Goal: Task Accomplishment & Management: Use online tool/utility

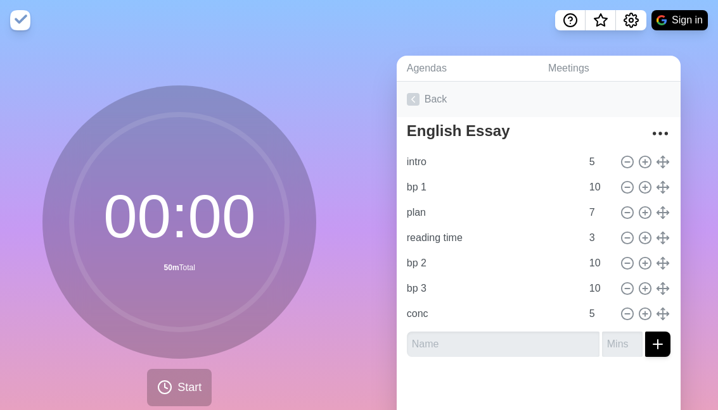
click at [417, 99] on icon at bounding box center [413, 99] width 13 height 13
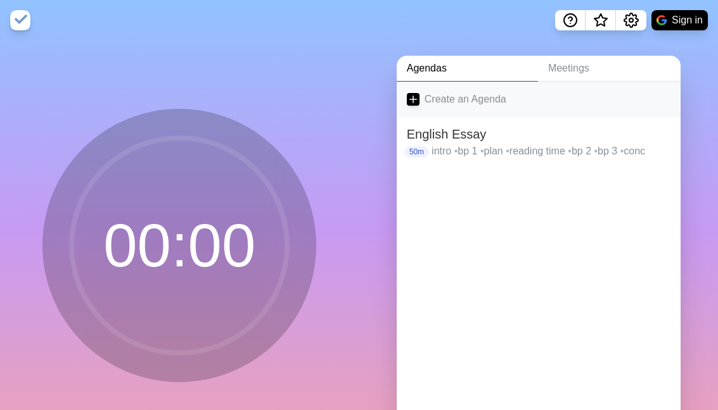
click at [485, 105] on link "Create an Agenda" at bounding box center [539, 99] width 284 height 35
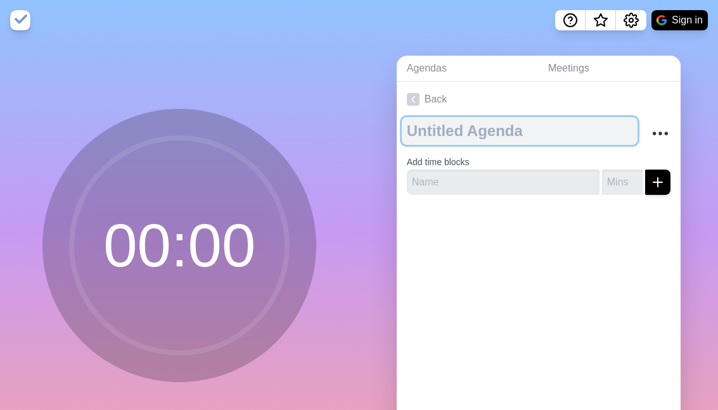
click at [517, 127] on textarea at bounding box center [520, 131] width 236 height 28
type textarea "Argument Analysis"
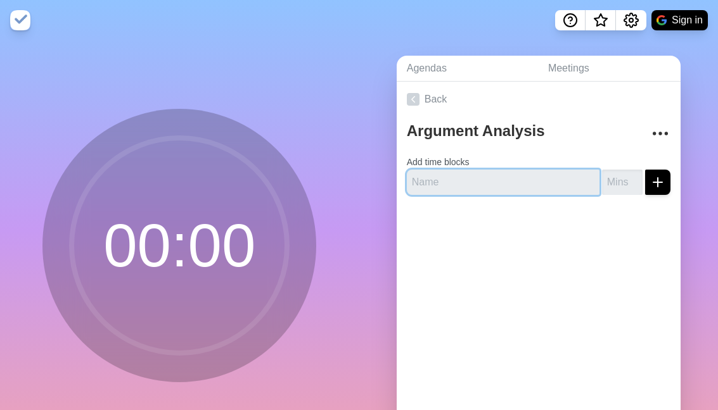
click at [505, 182] on input "text" at bounding box center [503, 182] width 193 height 25
type input "b"
type input "a"
type input "read"
click at [645, 170] on button "submit" at bounding box center [657, 182] width 25 height 25
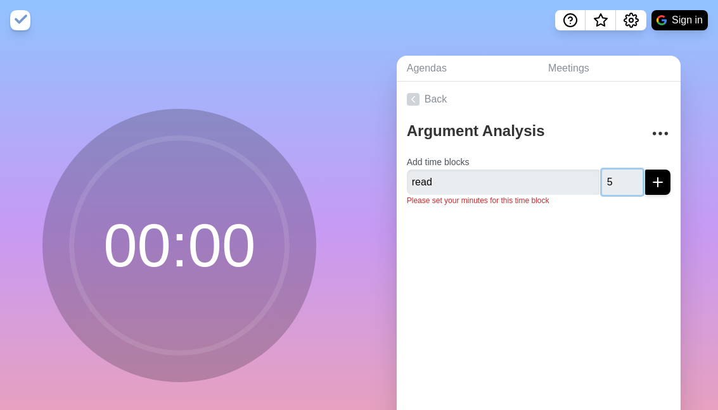
type input "5"
click at [645, 170] on button "submit" at bounding box center [657, 182] width 25 height 25
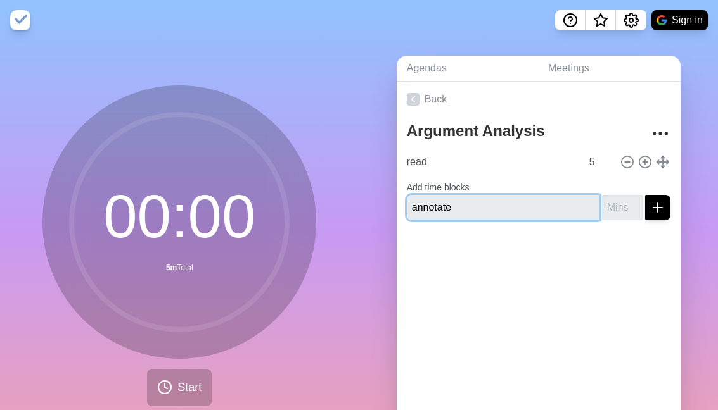
type input "annotate"
click at [645, 195] on button "submit" at bounding box center [657, 207] width 25 height 25
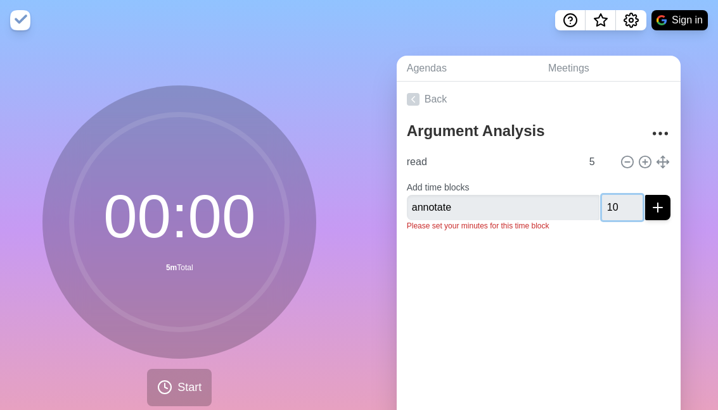
type input "10"
click at [645, 195] on button "submit" at bounding box center [657, 207] width 25 height 25
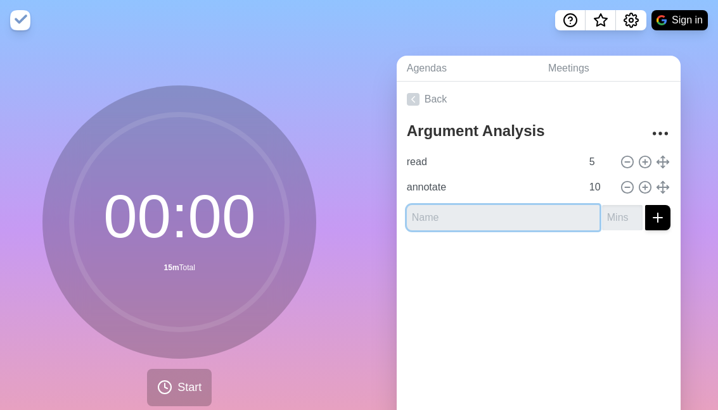
type input "b"
type input "para 3"
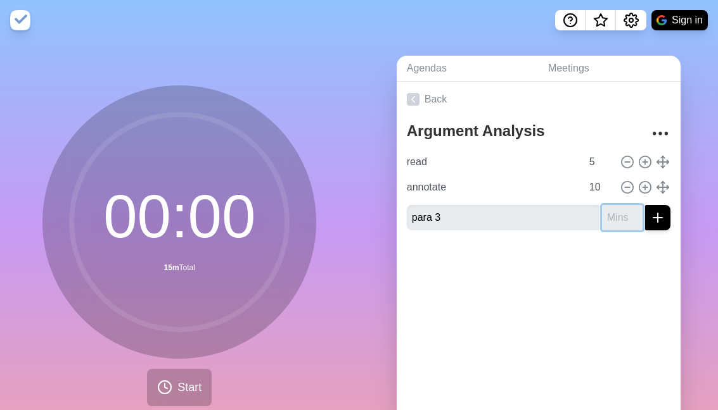
click at [621, 218] on input "number" at bounding box center [622, 217] width 41 height 25
type input "15"
click at [645, 205] on button "submit" at bounding box center [657, 217] width 25 height 25
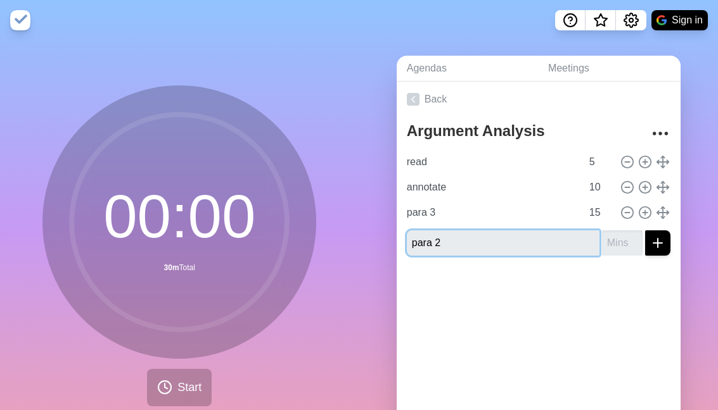
type input "para 2"
click at [623, 237] on input "number" at bounding box center [622, 243] width 41 height 25
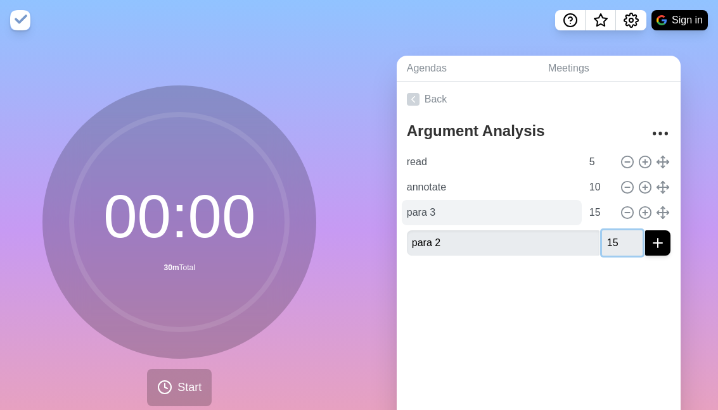
type input "15"
click at [436, 214] on input "para 3" at bounding box center [492, 212] width 180 height 25
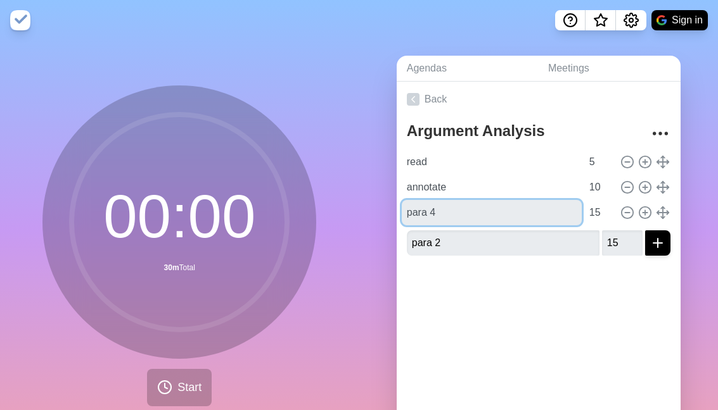
type input "para 4"
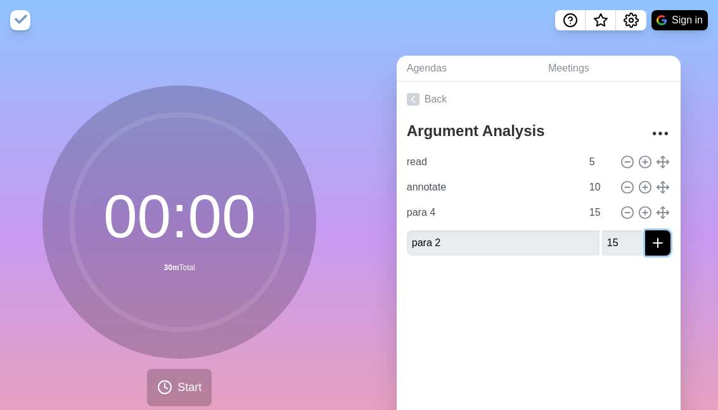
click at [661, 239] on icon "submit" at bounding box center [657, 243] width 15 height 15
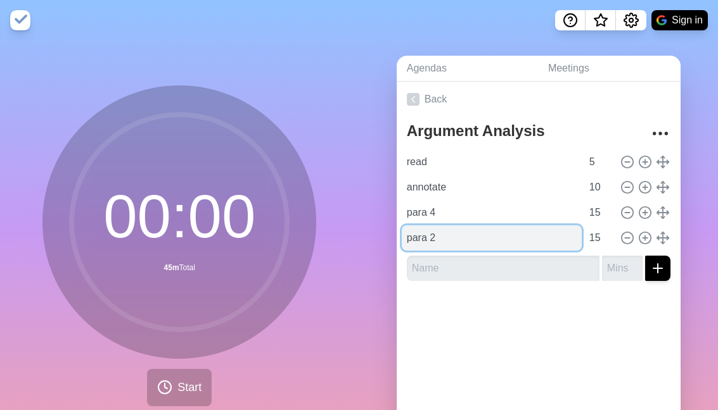
click at [439, 238] on input "para 2" at bounding box center [492, 237] width 180 height 25
type input "para 3"
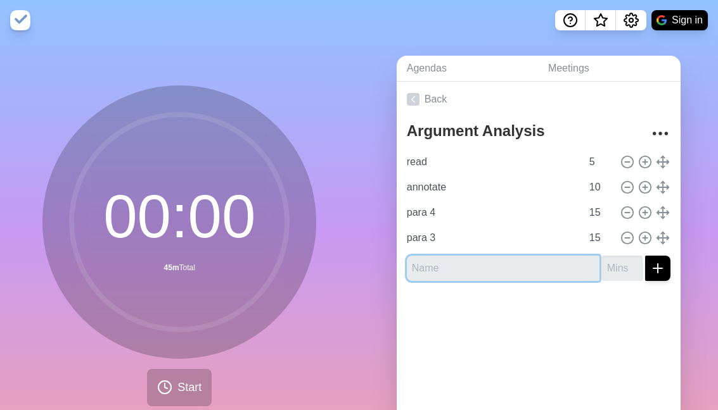
click at [430, 265] on input "text" at bounding box center [503, 268] width 193 height 25
type input "para 2"
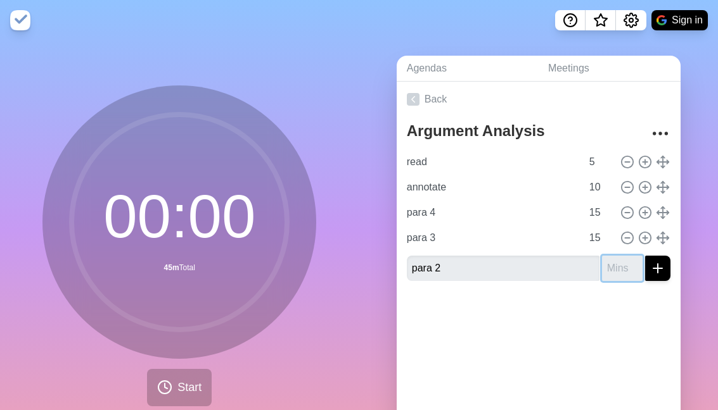
click at [609, 272] on input "number" at bounding box center [622, 268] width 41 height 25
type input "15"
click at [658, 274] on icon "submit" at bounding box center [657, 268] width 15 height 15
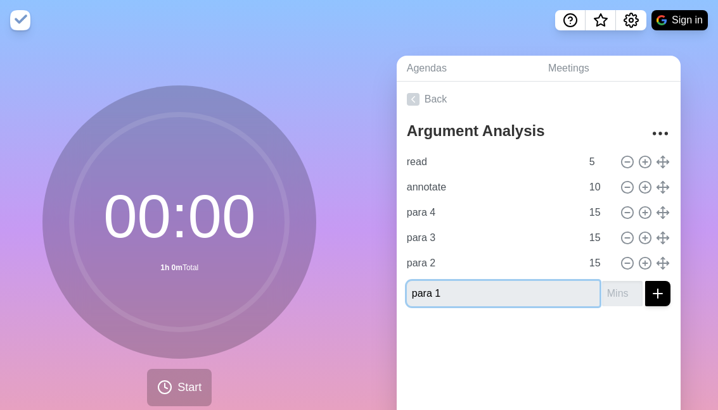
type input "para 1"
click at [628, 292] on input "number" at bounding box center [622, 293] width 41 height 25
type input "15"
click at [661, 294] on icon "submit" at bounding box center [657, 293] width 15 height 15
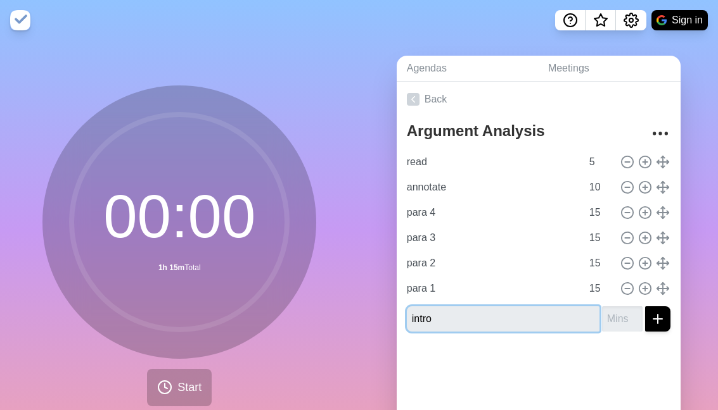
type input "intro"
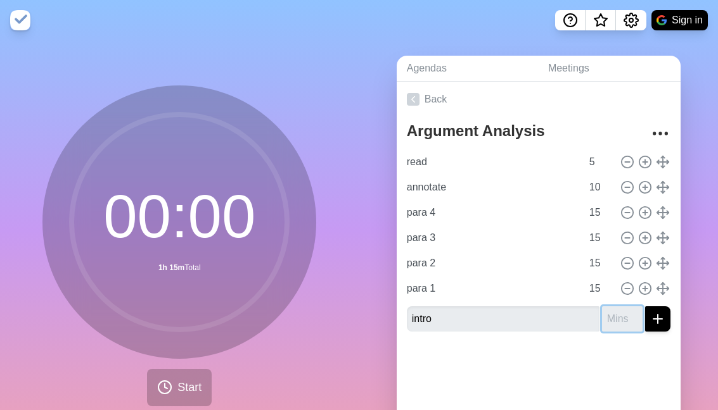
click at [626, 313] on input "number" at bounding box center [622, 319] width 41 height 25
click at [637, 312] on input "1" at bounding box center [622, 319] width 41 height 25
type input "10"
click at [659, 316] on icon "submit" at bounding box center [657, 319] width 15 height 15
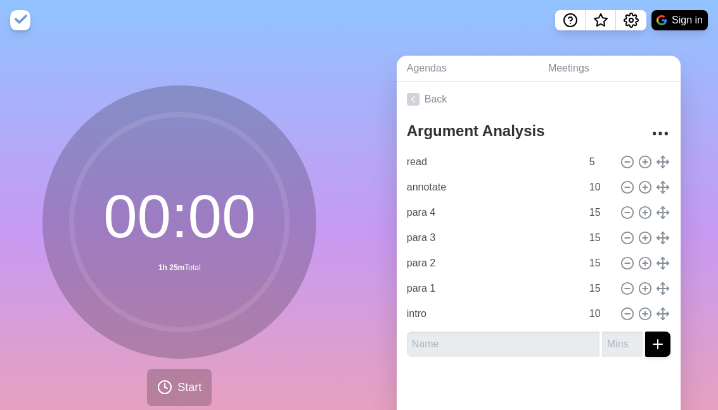
click at [545, 362] on div "Argument Analysis read 5 annotate 10 para 4 15 para 3 15 para 2 15 para 1 15 in…" at bounding box center [539, 242] width 284 height 250
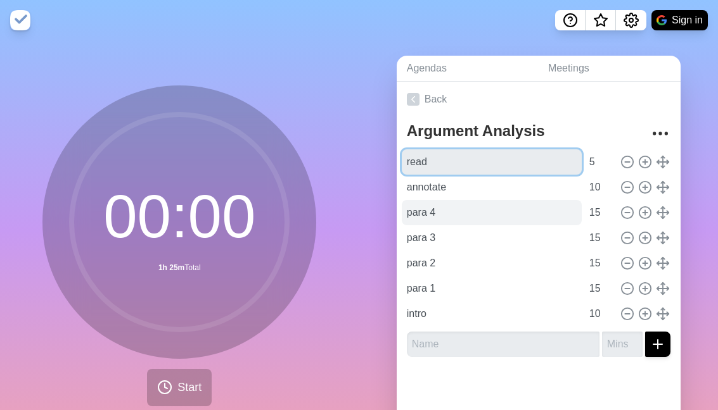
drag, startPoint x: 535, startPoint y: 161, endPoint x: 534, endPoint y: 215, distance: 53.9
click at [534, 215] on div "read 5 annotate 10 para 4 15 para 3 15 para 2 15 para 1 15 intro 10" at bounding box center [538, 237] width 263 height 177
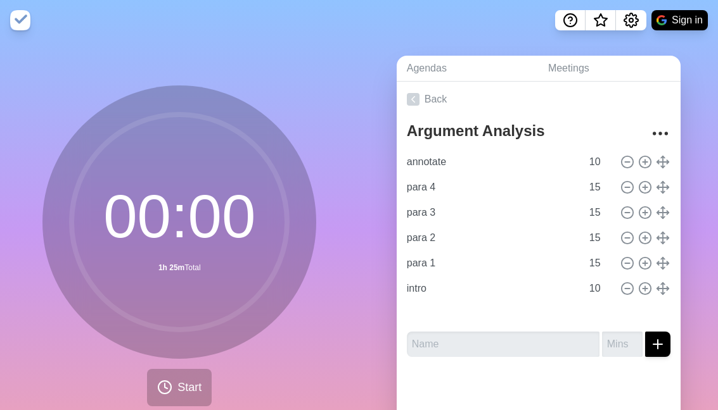
type input "para 4"
type input "15"
type input "para 3"
type input "para 2"
type input "para 1"
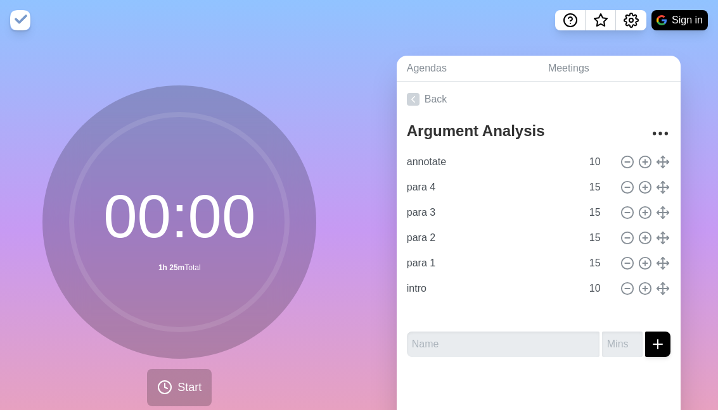
type input "intro"
type input "10"
type input "read"
type input "5"
type input "annotate"
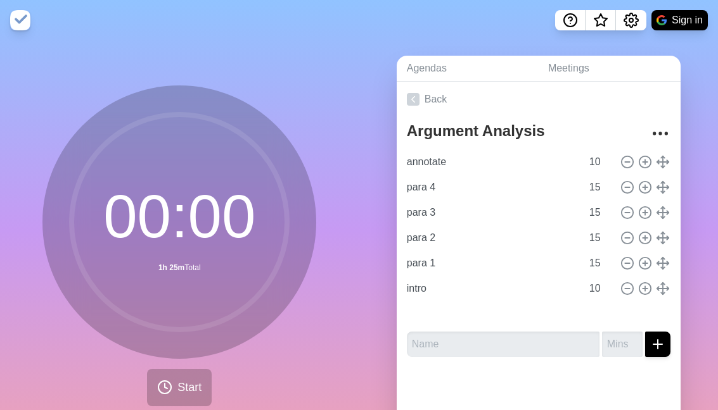
type input "10"
click at [186, 380] on span "Start" at bounding box center [189, 387] width 24 height 17
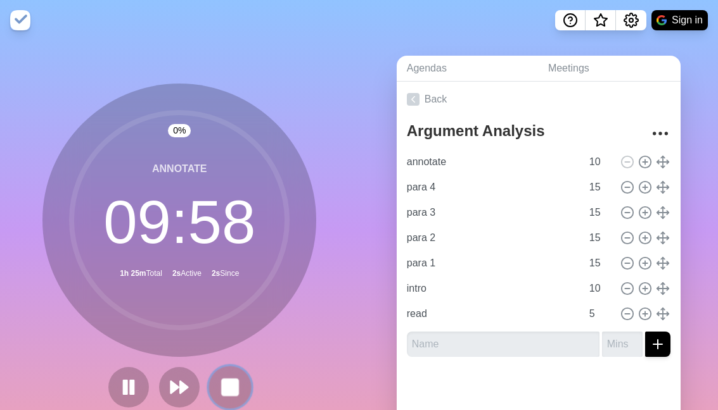
click at [227, 386] on rect at bounding box center [230, 387] width 16 height 16
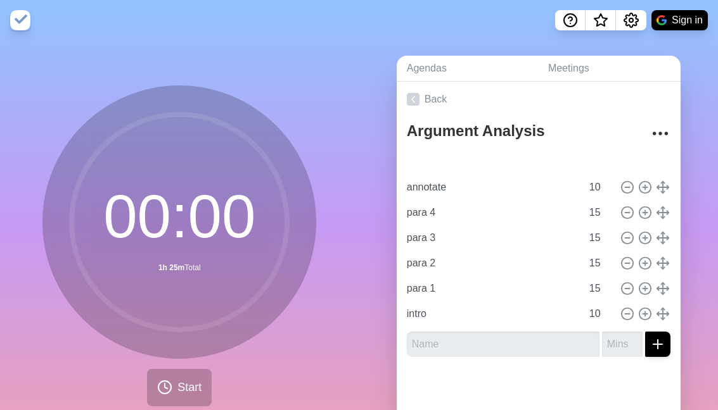
type input "read"
type input "5"
type input "annotate"
type input "10"
type input "para 4"
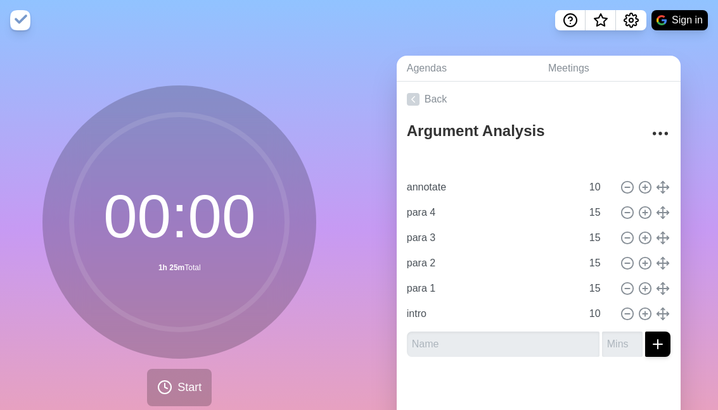
type input "para 3"
type input "para 2"
type input "para 1"
type input "15"
type input "intro"
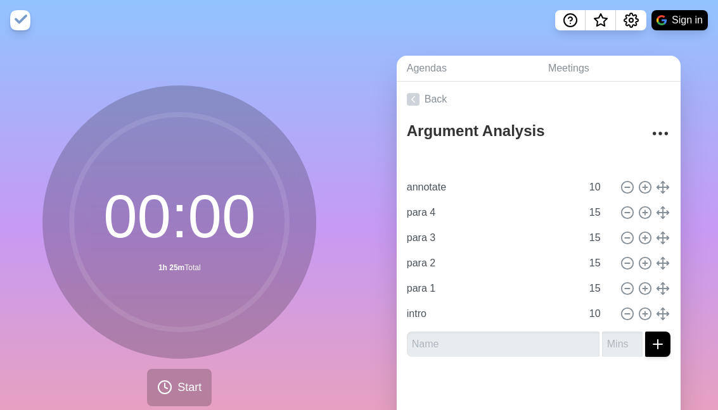
type input "10"
drag, startPoint x: 661, startPoint y: 317, endPoint x: 661, endPoint y: 159, distance: 158.3
type input "intro"
type input "10"
type input "para 4"
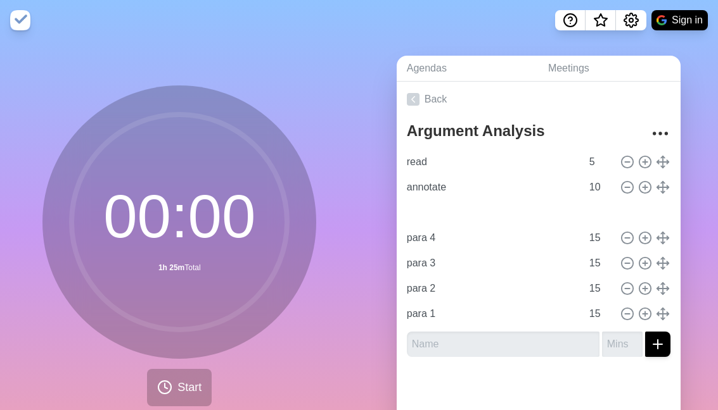
type input "para 3"
type input "para 2"
type input "para 1"
type input "15"
type input "para 1"
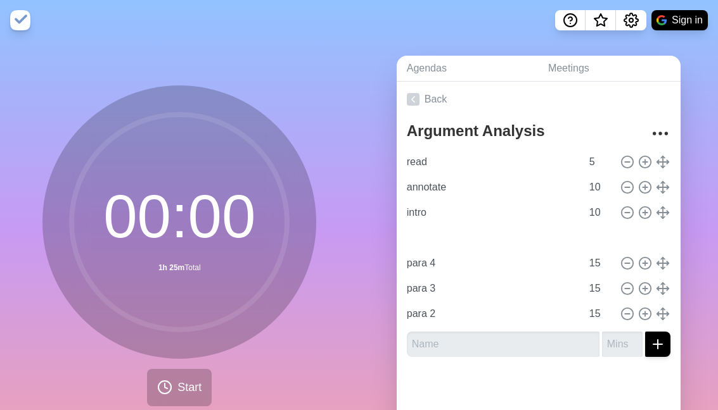
type input "para 4"
type input "para 3"
type input "para 2"
drag, startPoint x: 664, startPoint y: 315, endPoint x: 657, endPoint y: 230, distance: 85.8
type input "para 2"
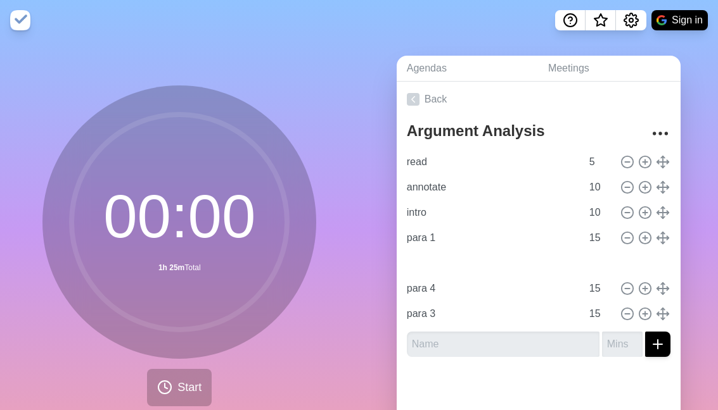
type input "para 4"
type input "para 3"
type input "para 4"
click at [598, 233] on input "15" at bounding box center [599, 237] width 30 height 25
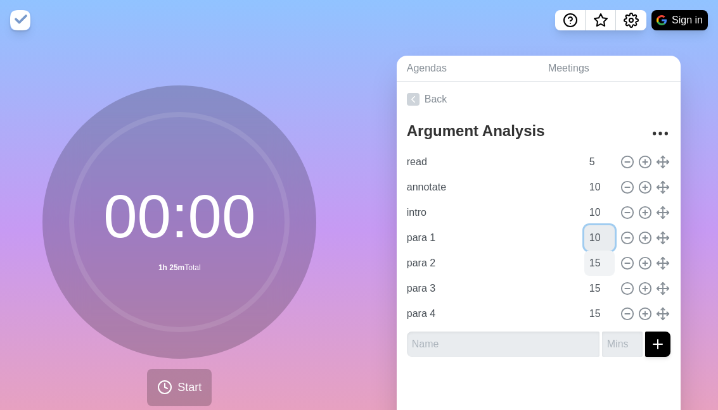
type input "10"
click at [599, 261] on input "15" at bounding box center [599, 263] width 30 height 25
type input "10"
click at [601, 281] on input "15" at bounding box center [599, 288] width 30 height 25
type input "10"
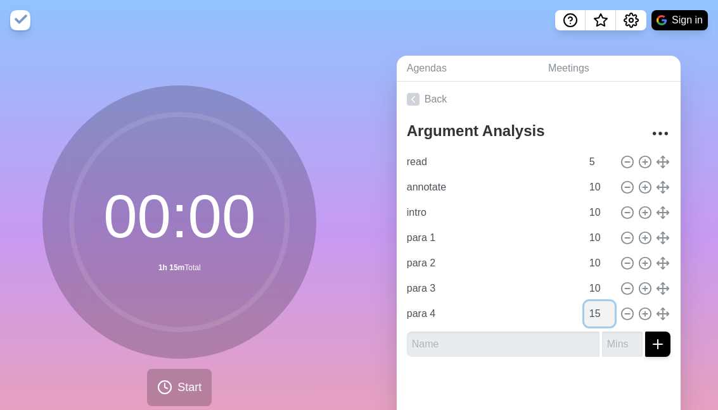
click at [597, 305] on input "15" at bounding box center [599, 313] width 30 height 25
type input "10"
click at [523, 371] on div at bounding box center [539, 392] width 284 height 51
click at [580, 386] on div at bounding box center [539, 392] width 284 height 51
click at [423, 102] on link "Back" at bounding box center [539, 99] width 284 height 35
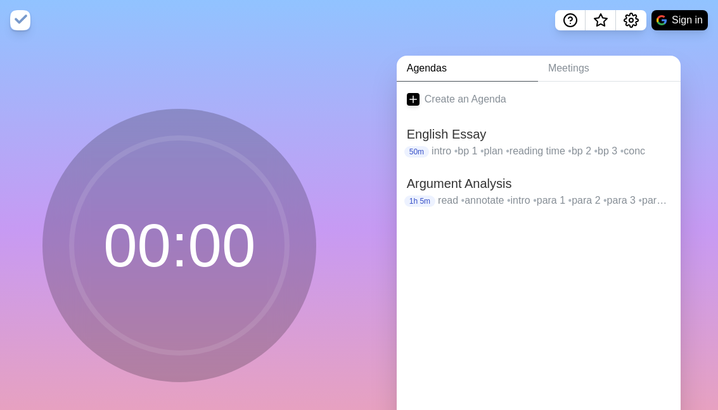
click at [203, 264] on circle at bounding box center [179, 245] width 215 height 215
click at [428, 125] on h2 "English Essay" at bounding box center [538, 134] width 263 height 19
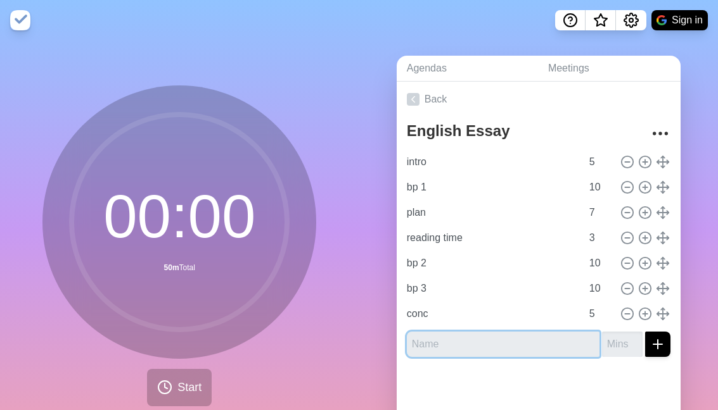
click at [576, 345] on input "text" at bounding box center [503, 344] width 193 height 25
type input "practice"
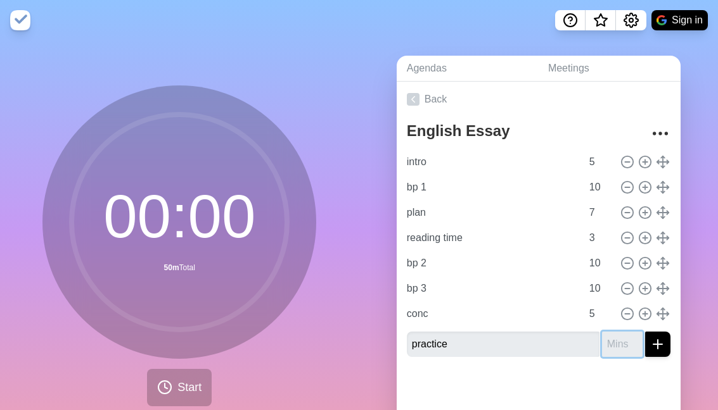
click at [621, 346] on input "number" at bounding box center [622, 344] width 41 height 25
type input "15"
click at [629, 379] on div at bounding box center [539, 392] width 284 height 51
click at [661, 339] on icon "submit" at bounding box center [657, 344] width 15 height 15
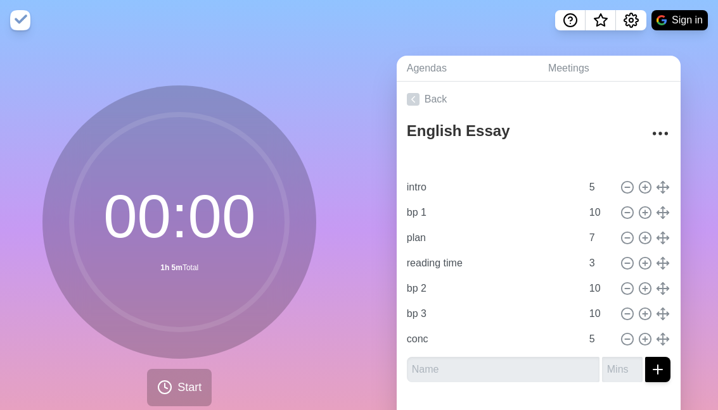
type input "practice"
type input "15"
type input "intro"
type input "5"
type input "bp 1"
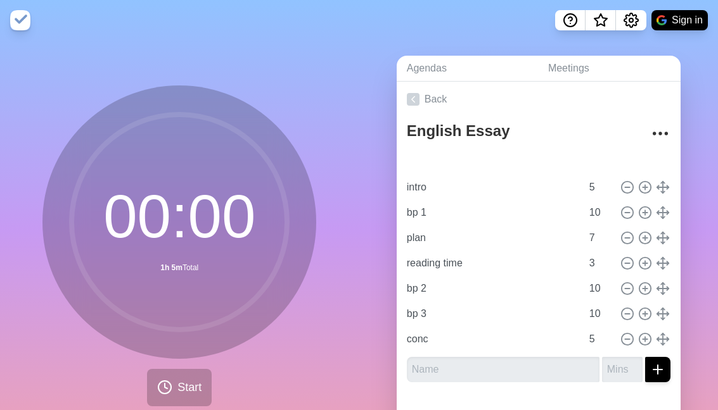
type input "10"
type input "plan"
type input "7"
type input "reading time"
type input "3"
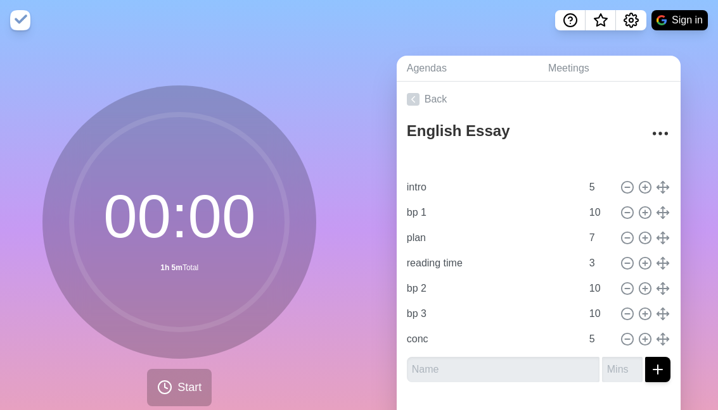
type input "bp 2"
type input "bp 3"
type input "10"
type input "conc"
type input "5"
